Goal: Browse casually

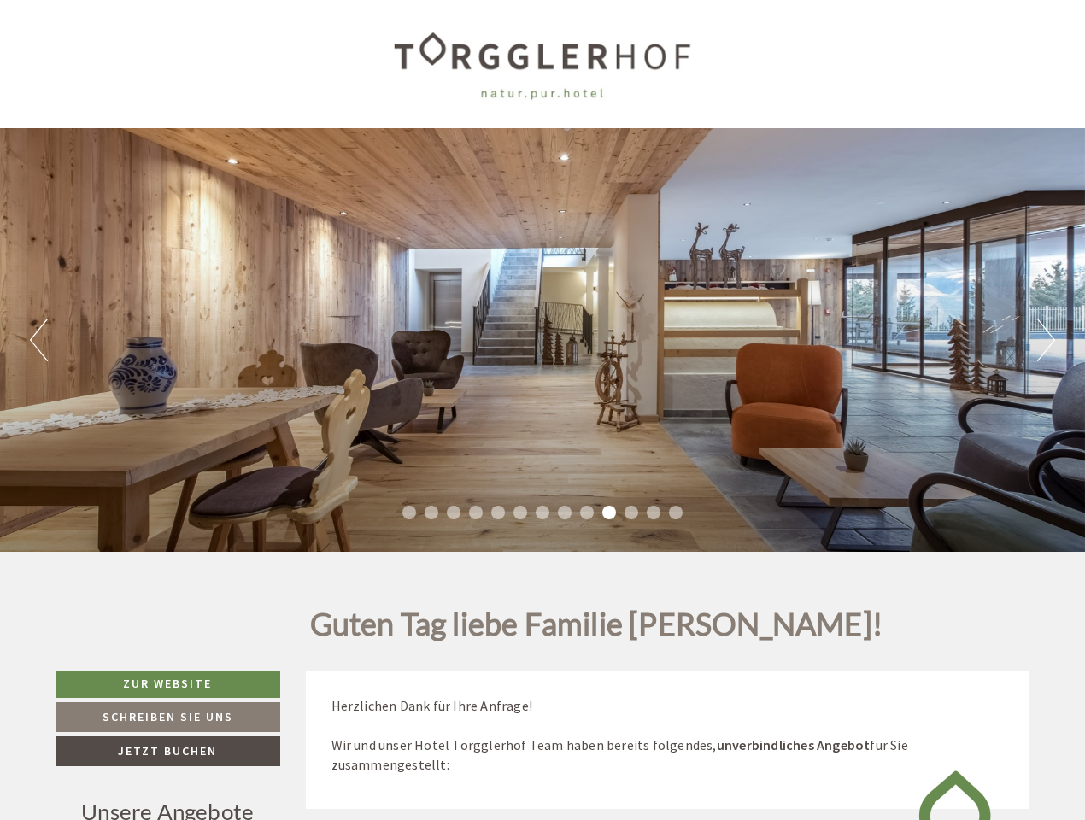
click at [543, 410] on div "Previous Next 1 2 3 4 5 6 7 8 9 10 11 12 13" at bounding box center [542, 340] width 1085 height 424
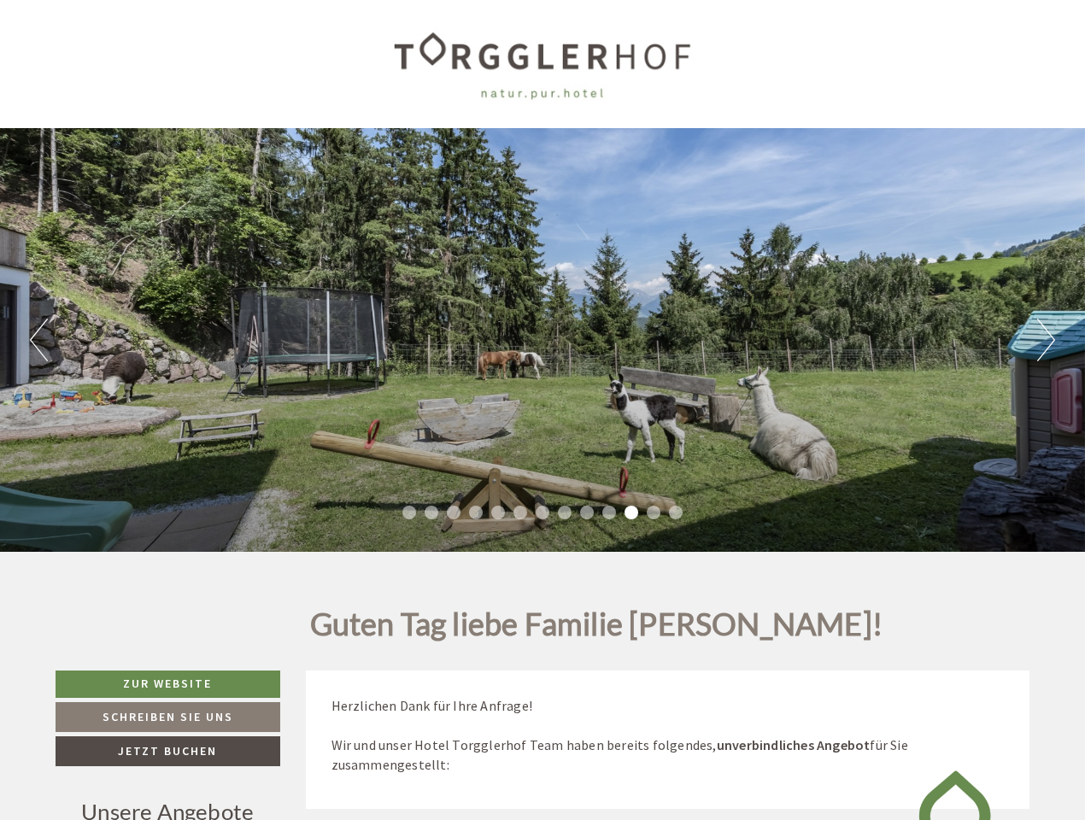
click at [38, 340] on button "Previous" at bounding box center [39, 340] width 18 height 43
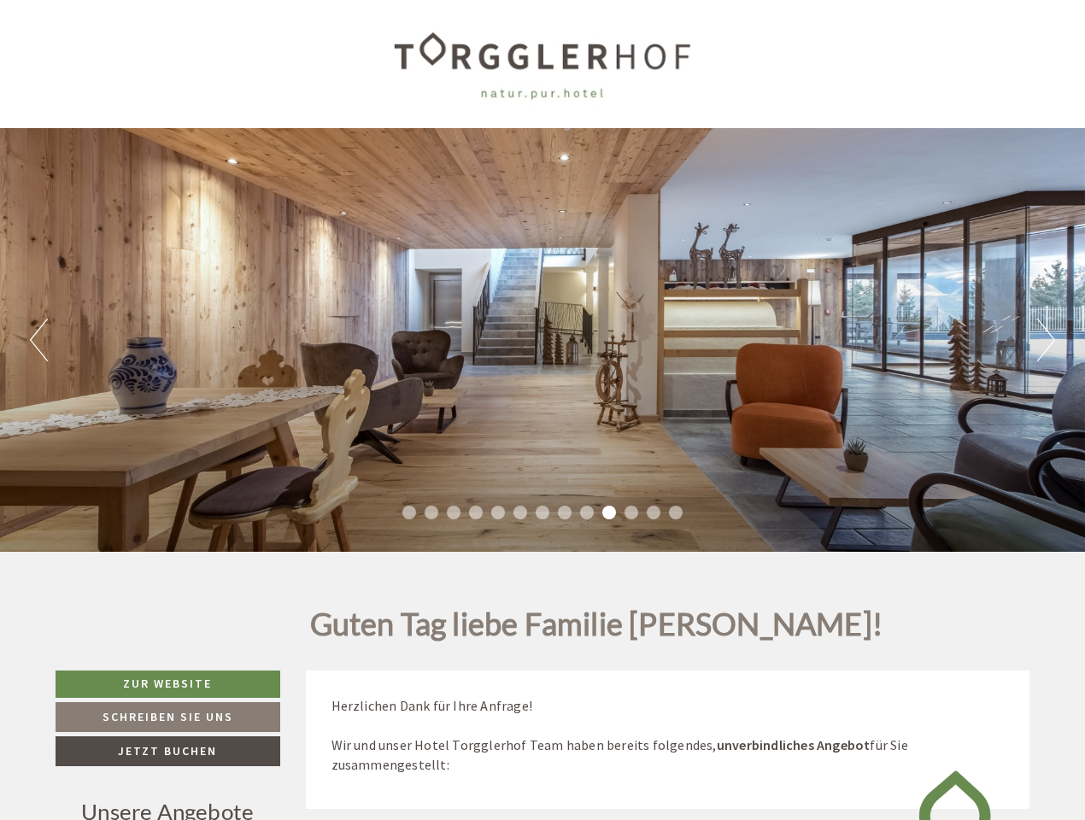
click at [543, 340] on div "Previous Next 1 2 3 4 5 6 7 8 9 10 11 12 13" at bounding box center [542, 340] width 1085 height 424
click at [1046, 340] on button "Next" at bounding box center [1047, 340] width 18 height 43
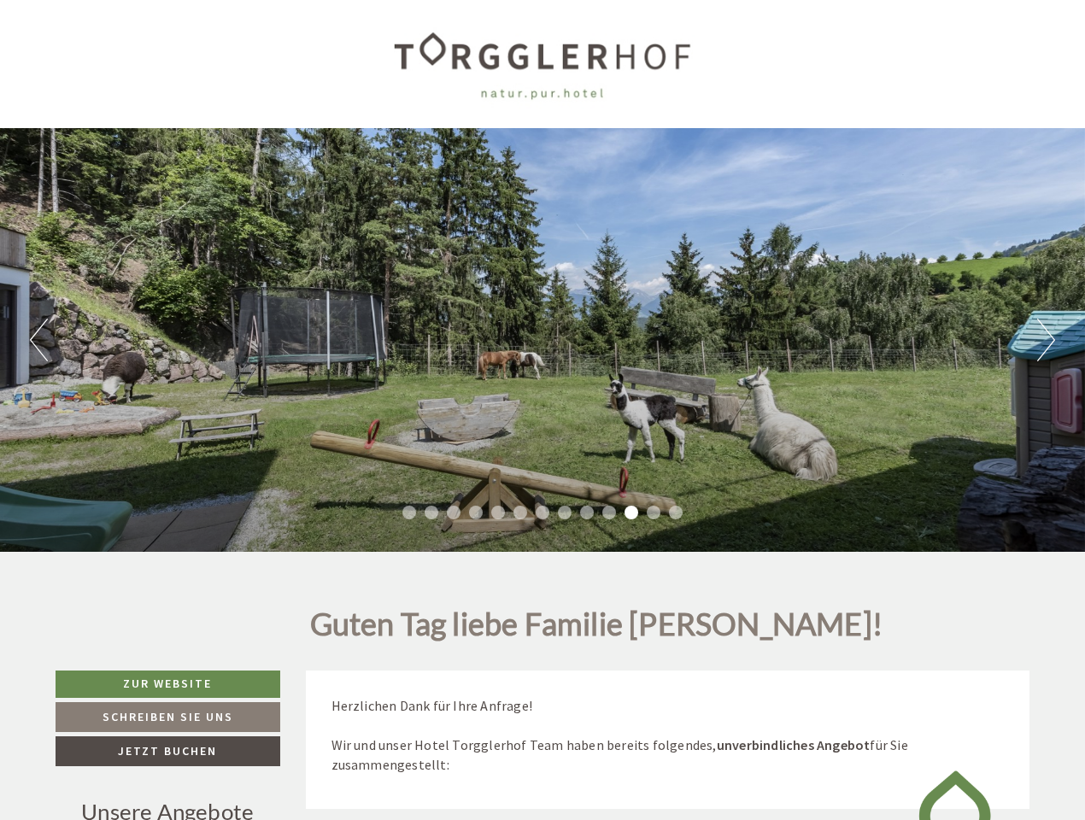
click at [409, 513] on li "1" at bounding box center [410, 513] width 14 height 14
click at [432, 513] on li "2" at bounding box center [432, 513] width 14 height 14
click at [454, 513] on li "3" at bounding box center [454, 513] width 14 height 14
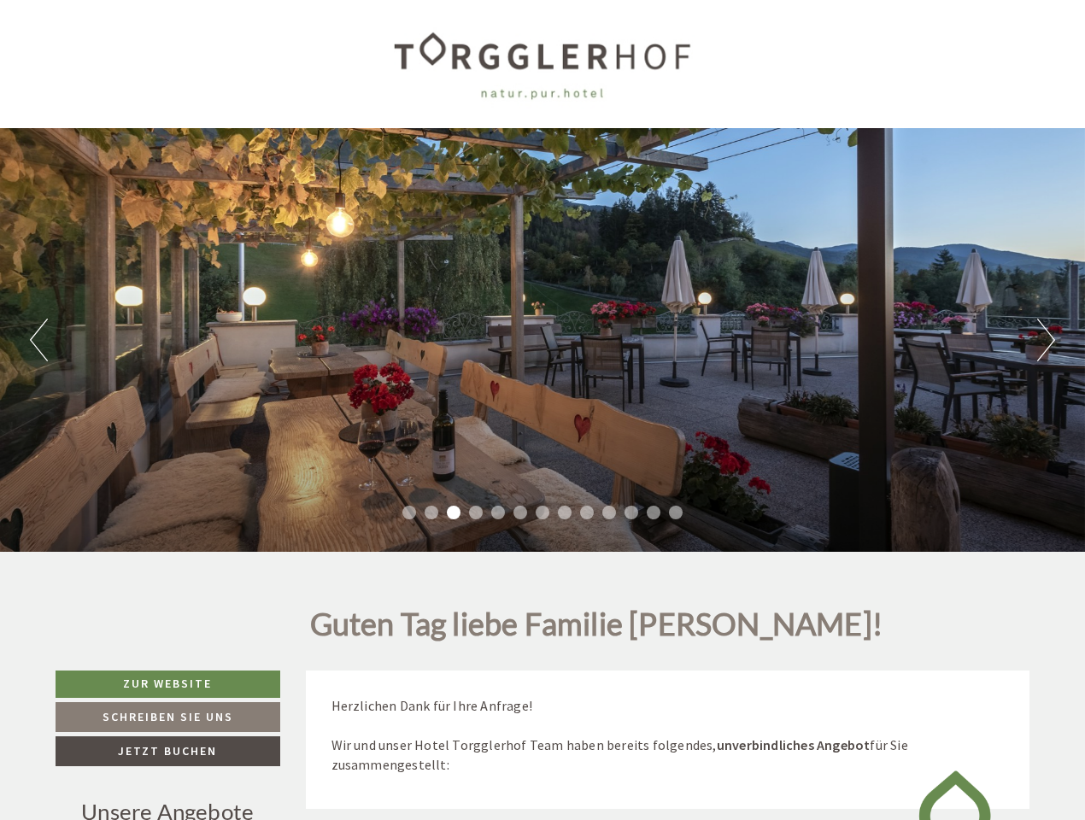
click at [476, 513] on li "4" at bounding box center [476, 513] width 14 height 14
click at [498, 513] on li "5" at bounding box center [498, 513] width 14 height 14
